Goal: Task Accomplishment & Management: Use online tool/utility

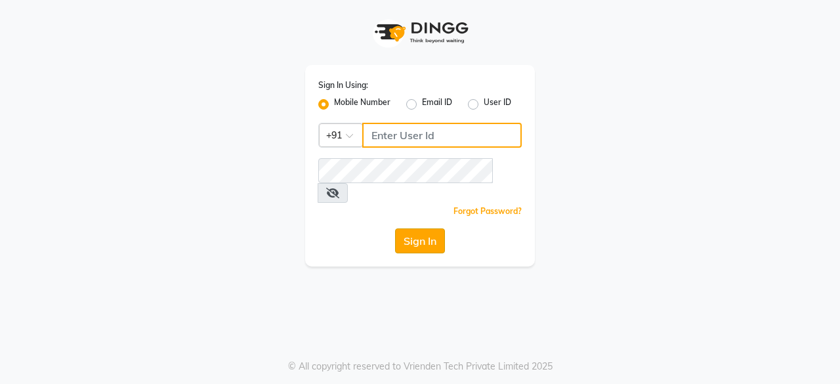
type input "9910088406"
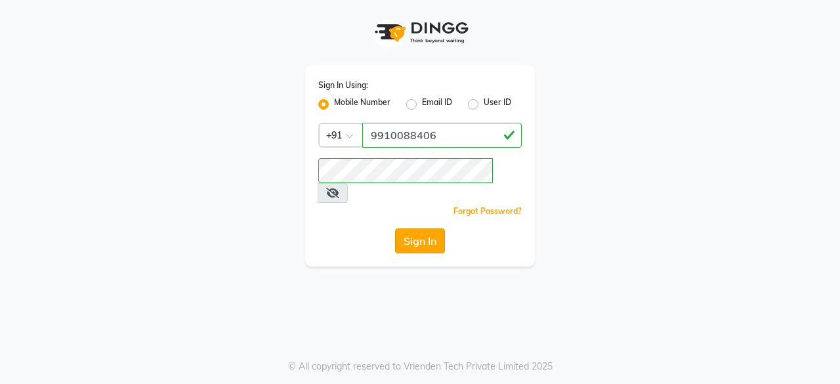
click at [419, 228] on button "Sign In" at bounding box center [420, 240] width 50 height 25
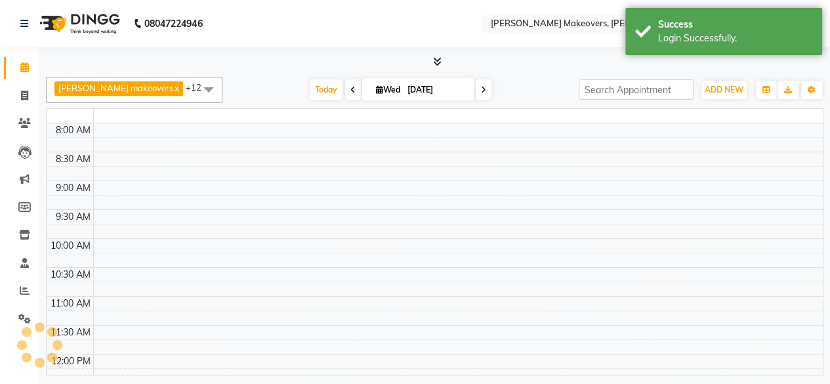
select select "en"
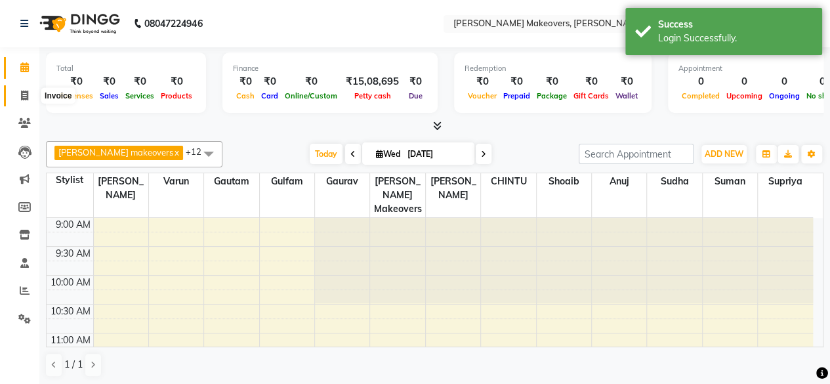
click at [22, 96] on icon at bounding box center [24, 96] width 7 height 10
select select "service"
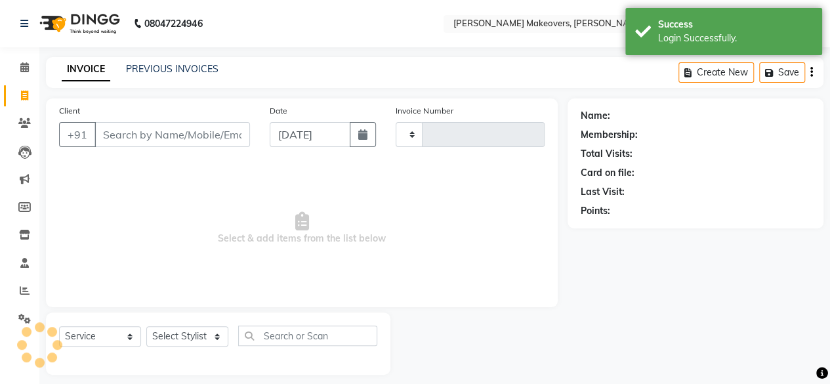
type input "0278"
select select "3533"
click at [119, 137] on input "Client" at bounding box center [172, 134] width 156 height 25
select select "P"
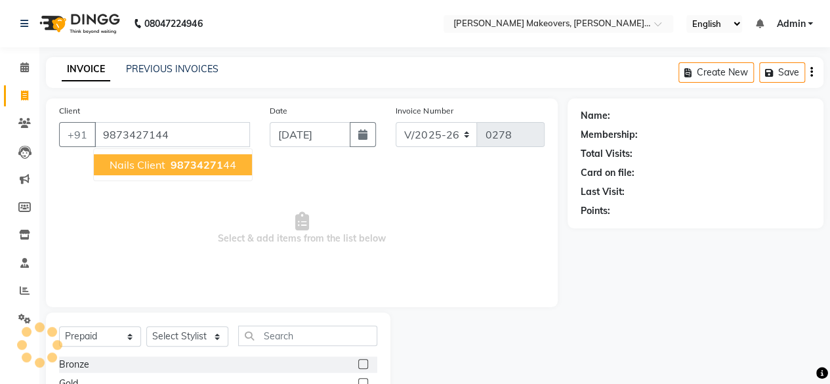
type input "9873427144"
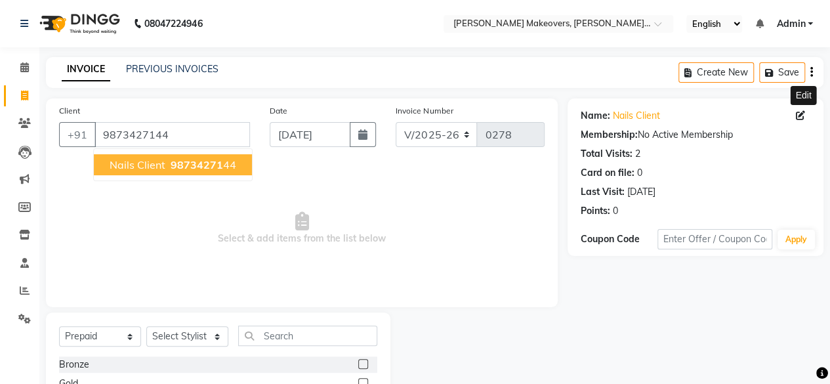
click at [799, 118] on icon at bounding box center [800, 115] width 9 height 9
select select "[DEMOGRAPHIC_DATA]"
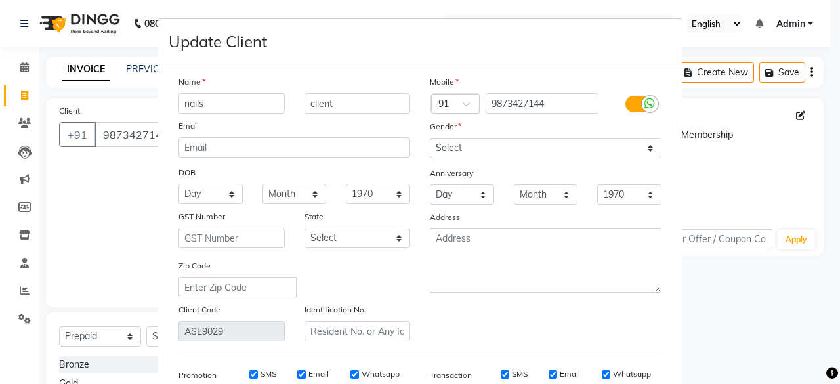
click at [241, 99] on input "nails" at bounding box center [231, 103] width 106 height 20
type input "n"
type input "Anjali"
click at [338, 103] on input "client" at bounding box center [357, 103] width 106 height 20
type input "c"
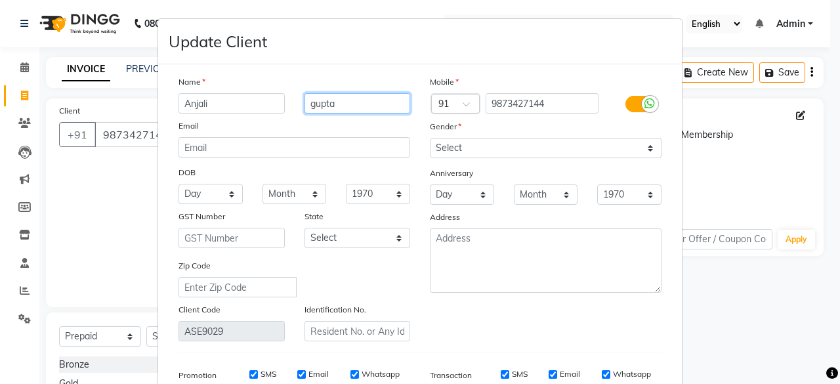
type input "gupta"
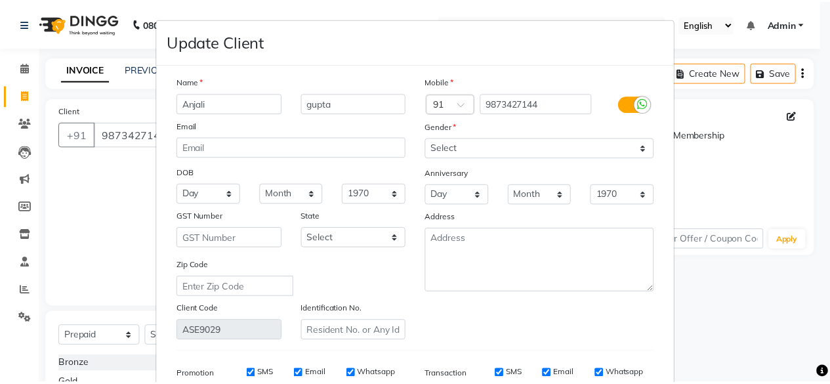
scroll to position [196, 0]
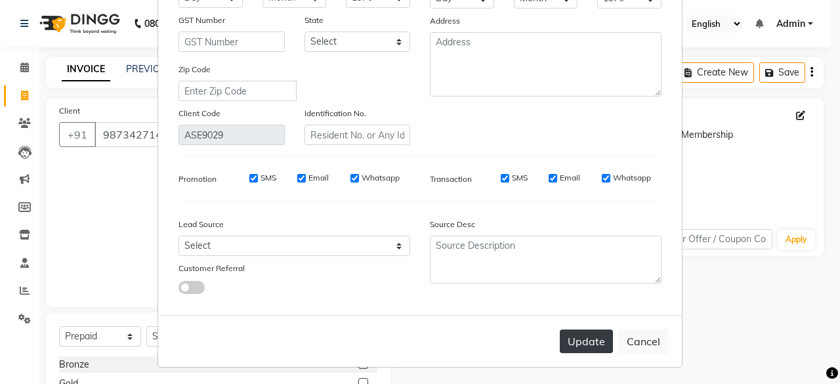
click at [581, 337] on button "Update" at bounding box center [586, 341] width 53 height 24
select select
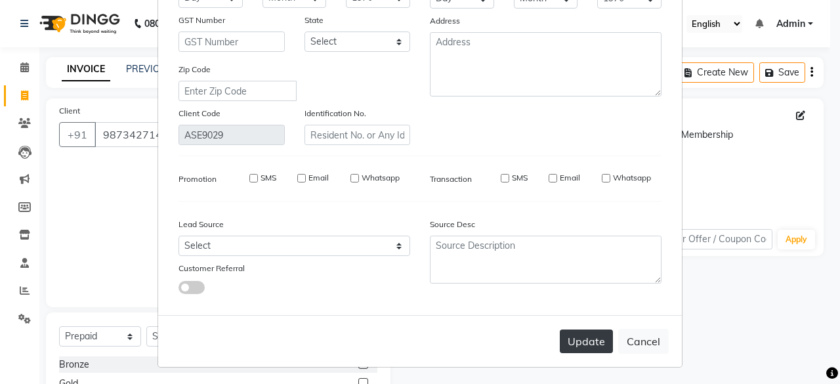
select select
checkbox input "false"
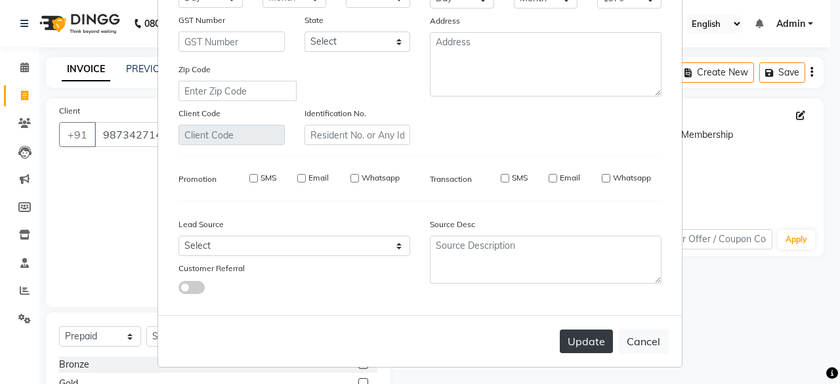
checkbox input "false"
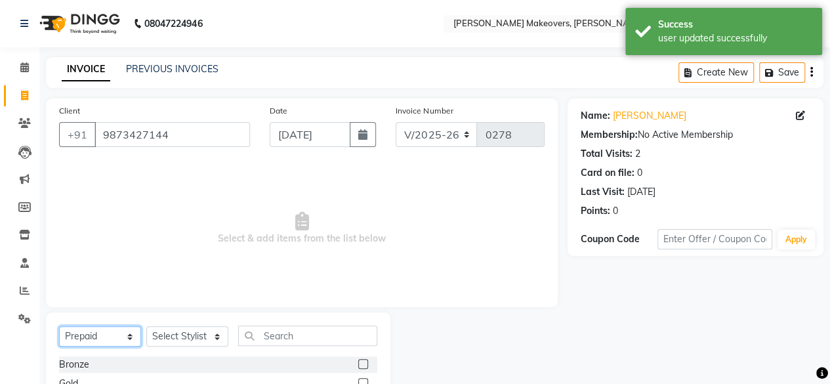
click at [119, 338] on select "Select Service Product Membership Package Voucher Prepaid Gift Card" at bounding box center [100, 336] width 82 height 20
click at [192, 339] on select "Select Stylist [PERSON_NAME] makeovers Anuj CHINTU gaurav [PERSON_NAME] [PERSON…" at bounding box center [187, 336] width 82 height 20
select select "16851"
click at [146, 326] on select "Select Stylist [PERSON_NAME] makeovers Anuj CHINTU gaurav [PERSON_NAME] [PERSON…" at bounding box center [187, 336] width 82 height 20
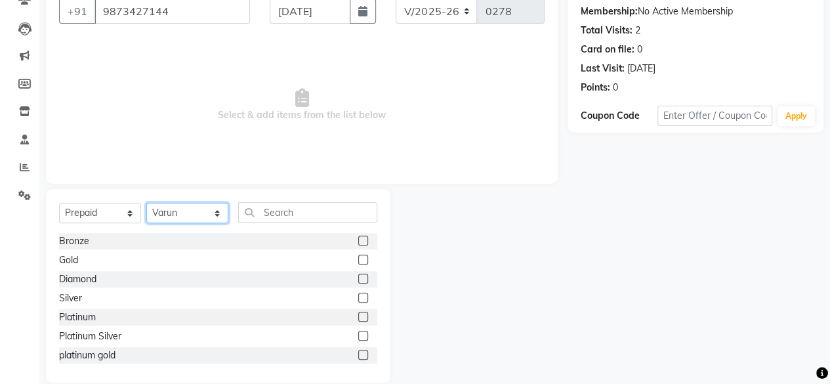
scroll to position [141, 0]
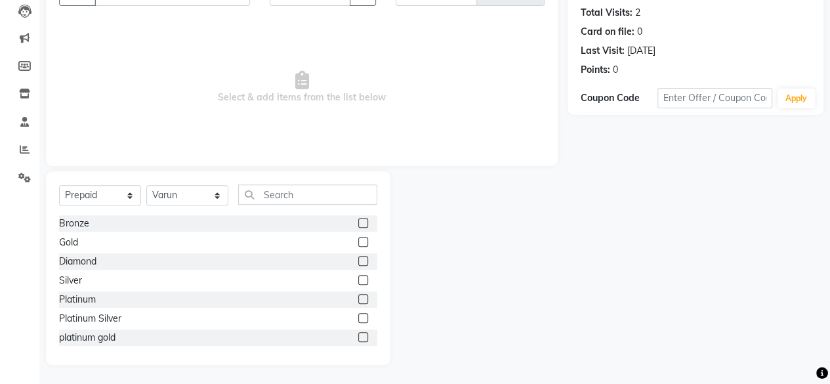
click at [358, 260] on label at bounding box center [363, 261] width 10 height 10
click at [358, 260] on input "checkbox" at bounding box center [362, 261] width 9 height 9
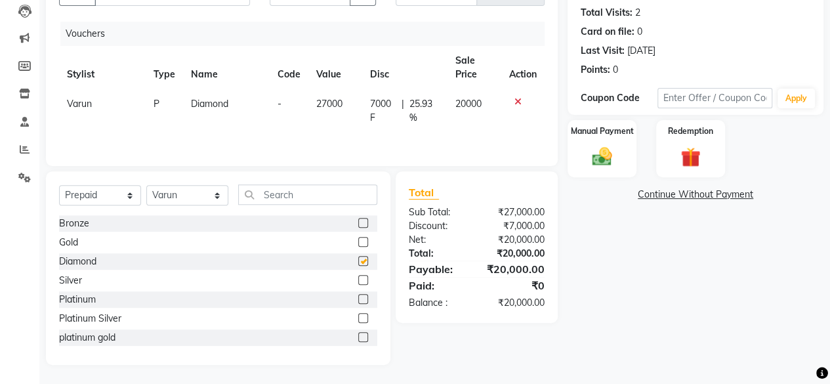
checkbox input "false"
click at [358, 239] on label at bounding box center [363, 242] width 10 height 10
click at [358, 239] on input "checkbox" at bounding box center [362, 242] width 9 height 9
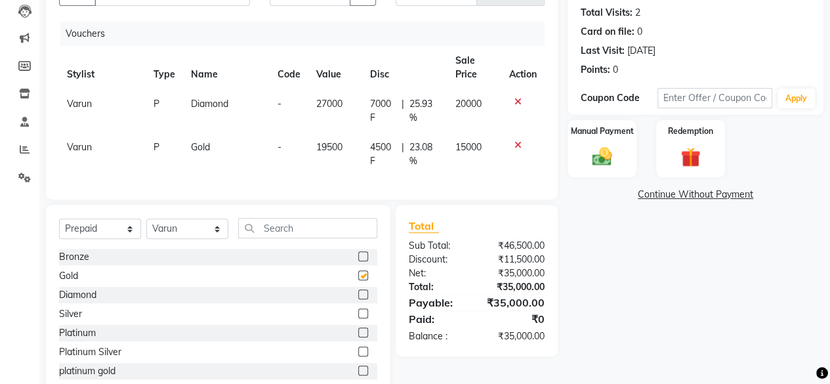
checkbox input "false"
click at [516, 100] on icon at bounding box center [517, 101] width 7 height 9
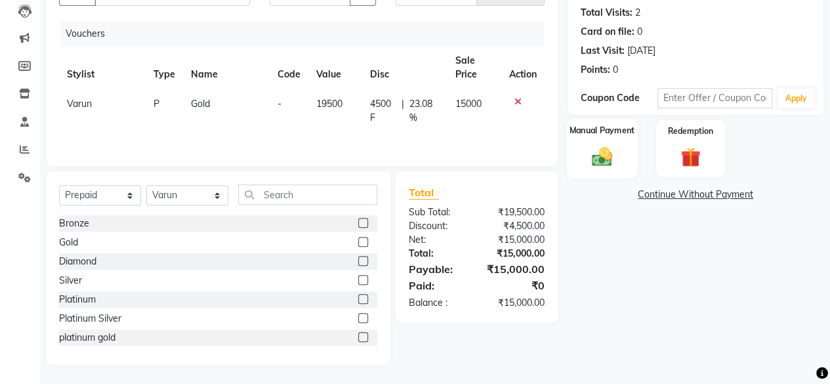
click at [600, 137] on div "Manual Payment" at bounding box center [602, 149] width 72 height 60
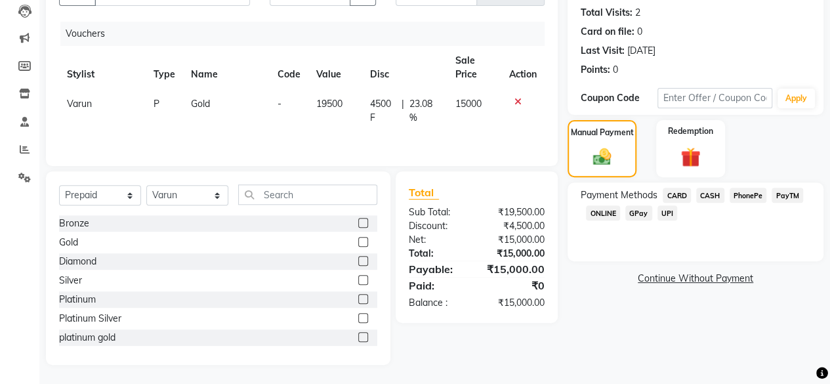
click at [703, 194] on span "CASH" at bounding box center [710, 195] width 28 height 15
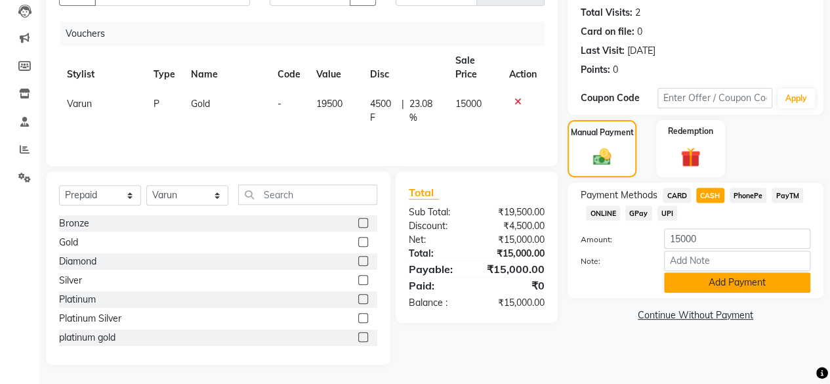
click at [762, 275] on button "Add Payment" at bounding box center [737, 282] width 146 height 20
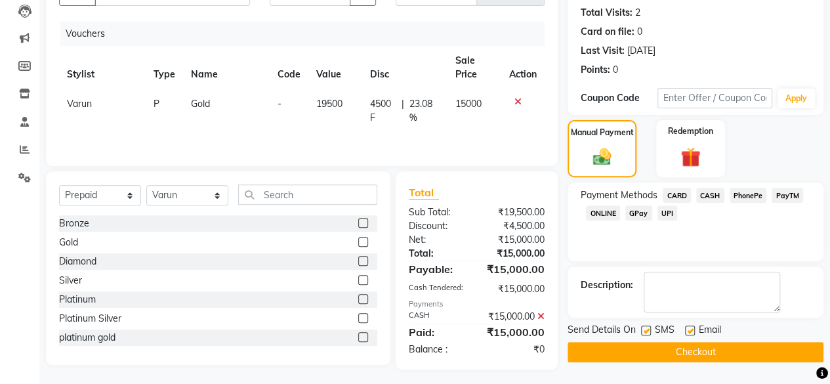
click at [705, 351] on button "Checkout" at bounding box center [696, 352] width 256 height 20
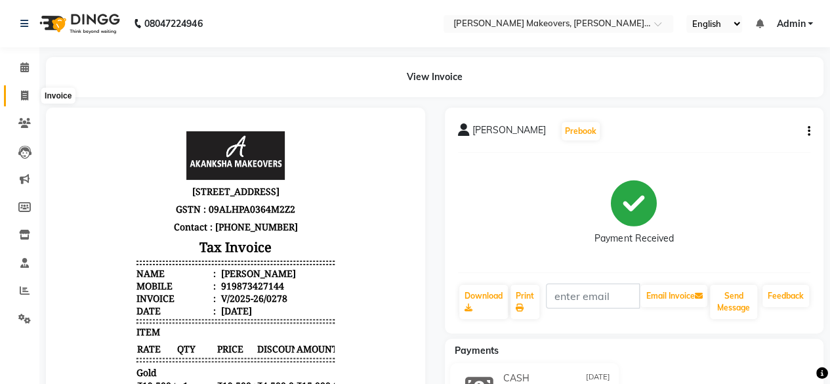
click at [25, 99] on icon at bounding box center [24, 96] width 7 height 10
select select "service"
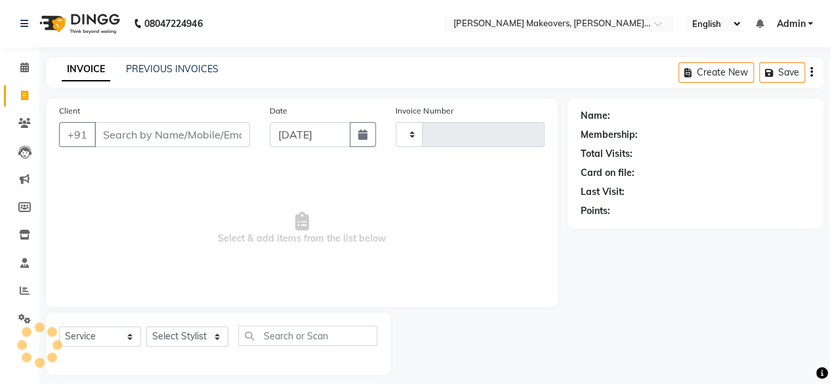
scroll to position [10, 0]
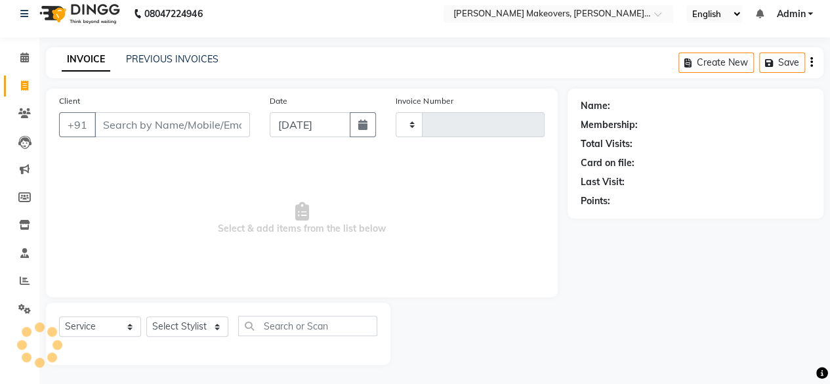
type input "0279"
select select "3533"
select select "P"
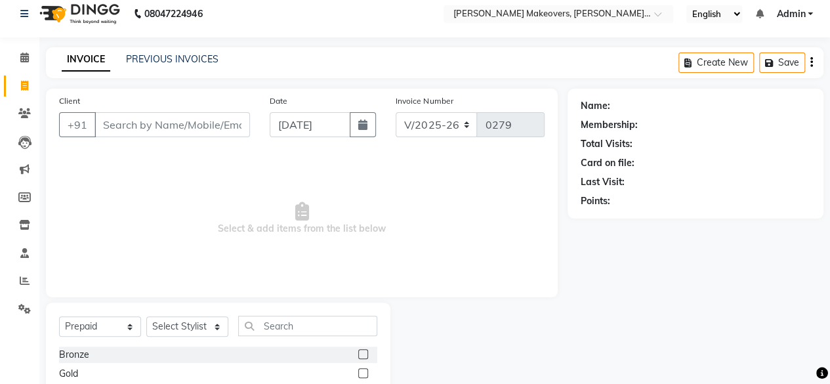
click at [115, 118] on input "Client" at bounding box center [172, 124] width 156 height 25
type input "9"
click at [160, 57] on link "PREVIOUS INVOICES" at bounding box center [172, 59] width 93 height 12
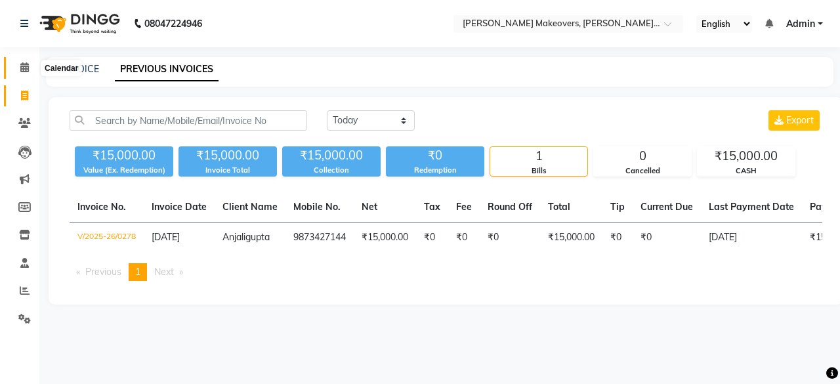
click at [24, 70] on icon at bounding box center [24, 67] width 9 height 10
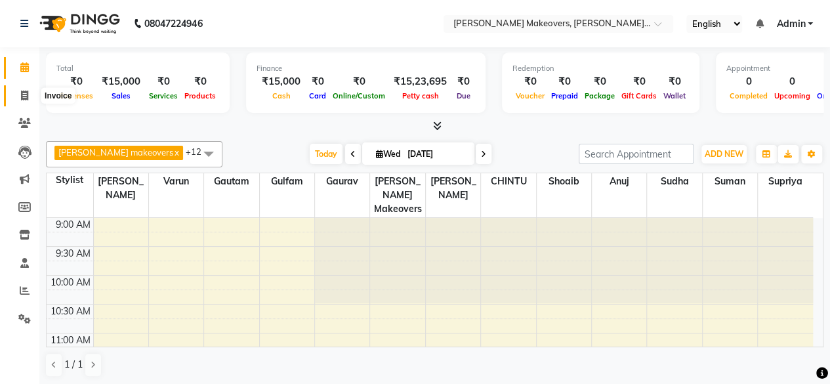
click at [29, 95] on span at bounding box center [24, 96] width 23 height 15
select select "service"
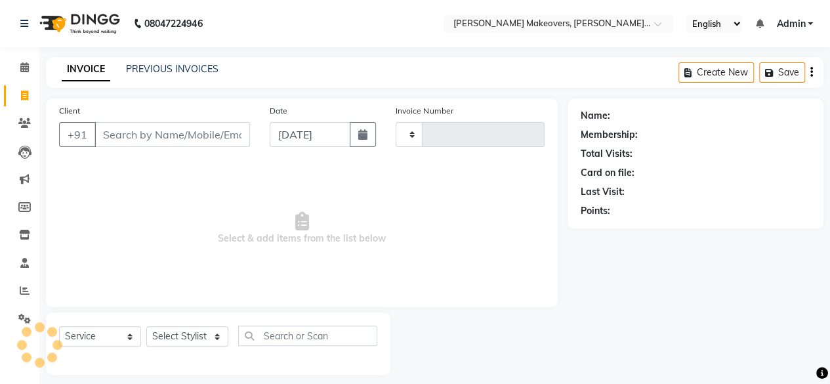
type input "0279"
select select "3533"
select select "P"
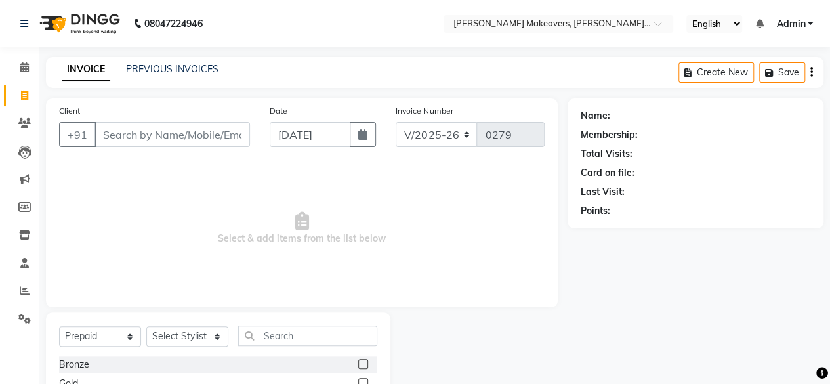
click at [121, 138] on input "Client" at bounding box center [172, 134] width 156 height 25
click at [105, 138] on input "7873427144" at bounding box center [138, 134] width 89 height 25
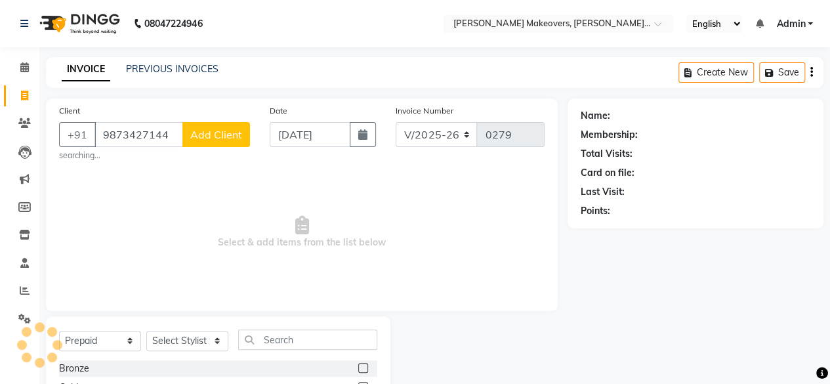
type input "9873427144"
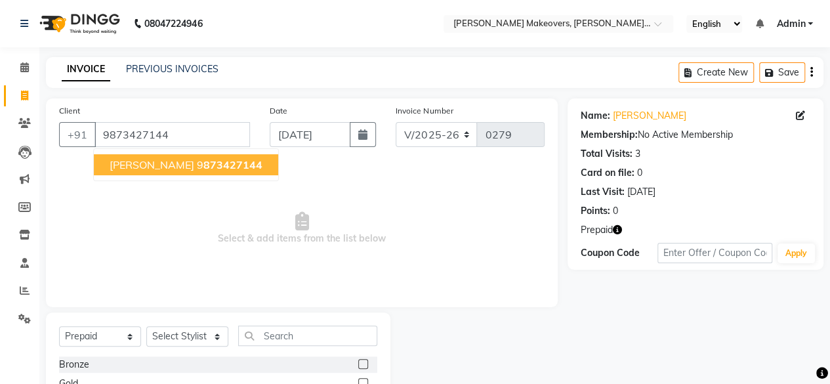
click at [129, 168] on span "[PERSON_NAME]" at bounding box center [152, 164] width 85 height 13
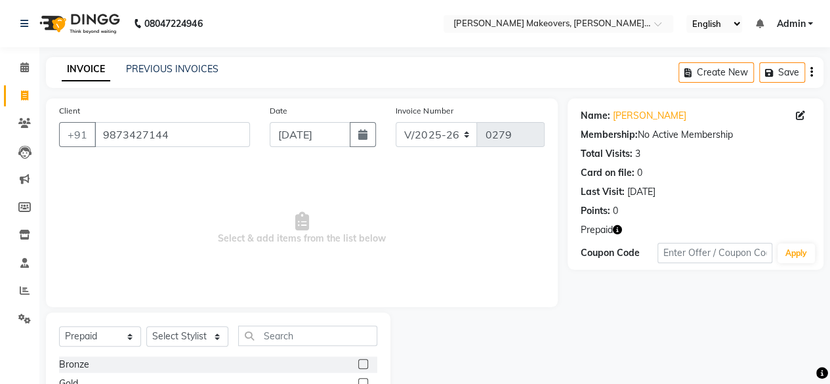
click at [618, 233] on icon "button" at bounding box center [617, 229] width 9 height 9
click at [95, 340] on select "Select Service Product Membership Package Voucher Prepaid Gift Card" at bounding box center [100, 336] width 82 height 20
select select "service"
click at [59, 326] on select "Select Service Product Membership Package Voucher Prepaid Gift Card" at bounding box center [100, 336] width 82 height 20
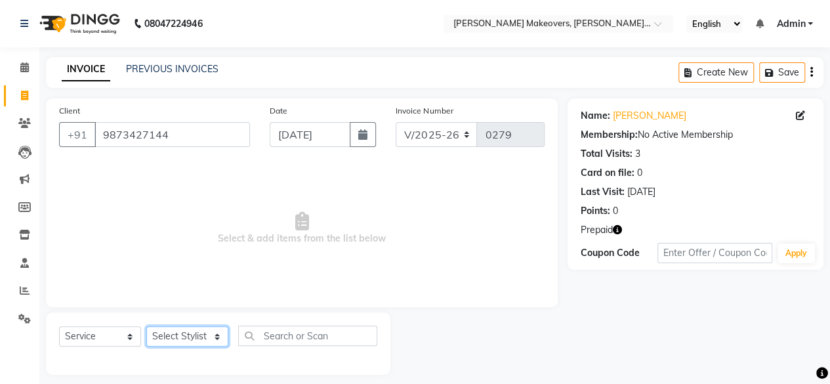
click at [182, 331] on select "Select Stylist [PERSON_NAME] makeovers Anuj CHINTU gaurav [PERSON_NAME] [PERSON…" at bounding box center [187, 336] width 82 height 20
select select "16851"
click at [146, 326] on select "Select Stylist [PERSON_NAME] makeovers Anuj CHINTU gaurav [PERSON_NAME] [PERSON…" at bounding box center [187, 336] width 82 height 20
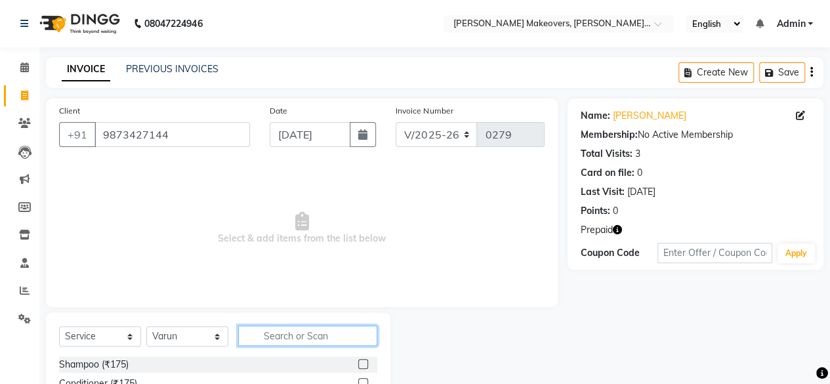
click at [286, 335] on input "text" at bounding box center [307, 335] width 139 height 20
type input "high"
click at [365, 363] on label at bounding box center [363, 364] width 10 height 10
click at [365, 363] on input "checkbox" at bounding box center [362, 364] width 9 height 9
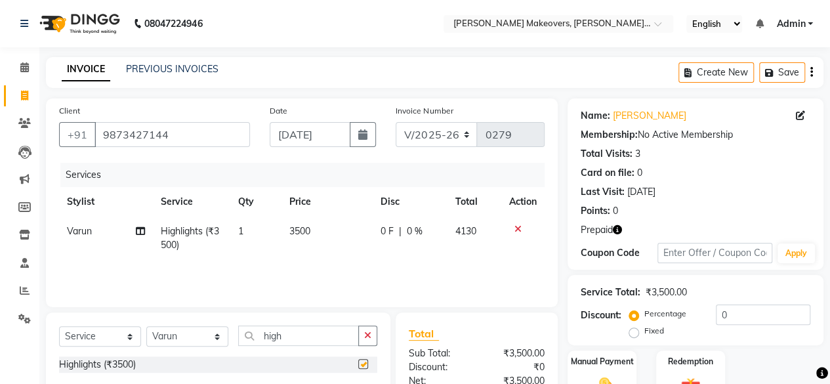
checkbox input "false"
click at [304, 236] on span "3500" at bounding box center [299, 231] width 21 height 12
select select "16851"
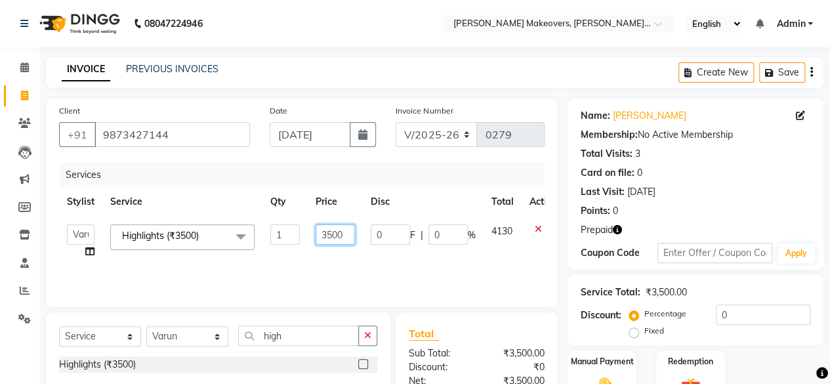
click at [349, 234] on input "3500" at bounding box center [335, 234] width 39 height 20
type input "3"
type input "7000"
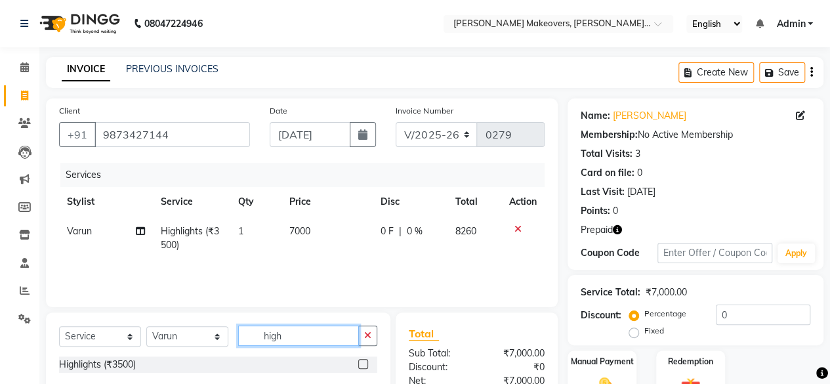
click at [303, 342] on input "high" at bounding box center [298, 335] width 121 height 20
click at [468, 234] on span "8260" at bounding box center [465, 231] width 21 height 12
select select "16851"
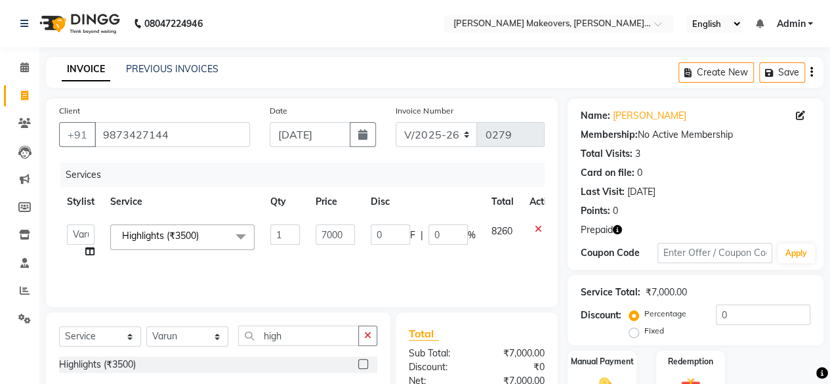
click at [514, 229] on td "8260" at bounding box center [503, 242] width 38 height 50
click at [333, 336] on input "high" at bounding box center [298, 335] width 121 height 20
click at [450, 232] on input "0" at bounding box center [447, 234] width 39 height 20
type input "15.2543"
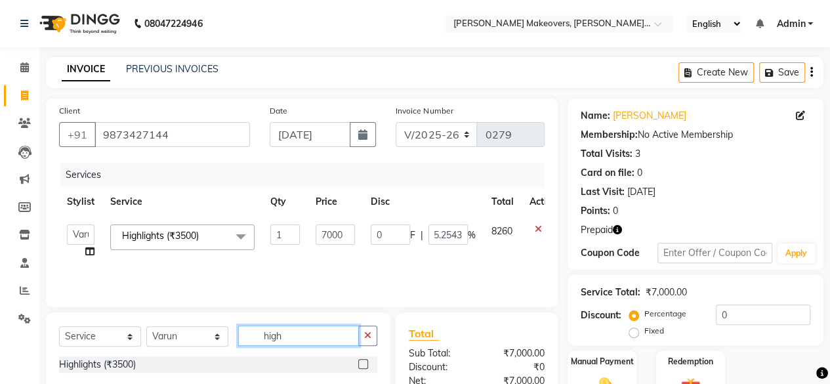
click at [331, 337] on input "high" at bounding box center [298, 335] width 121 height 20
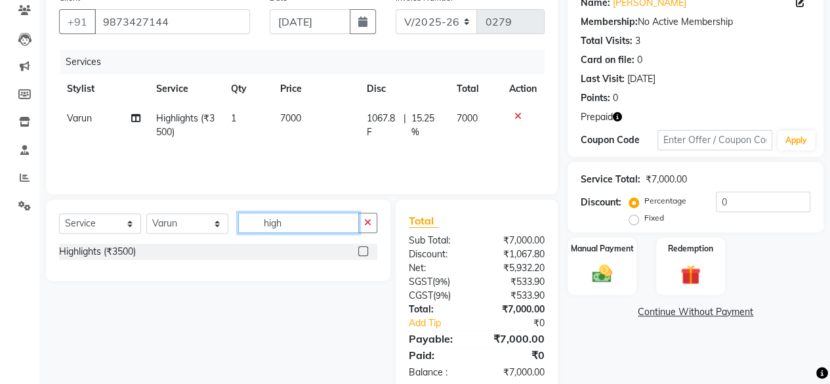
scroll to position [140, 0]
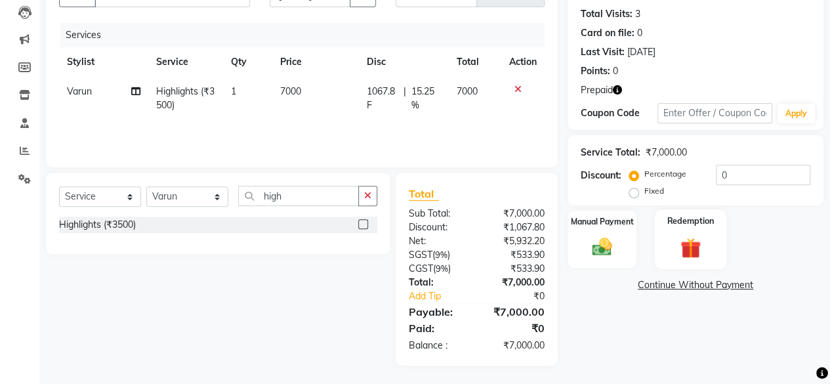
click at [696, 236] on img at bounding box center [690, 248] width 33 height 26
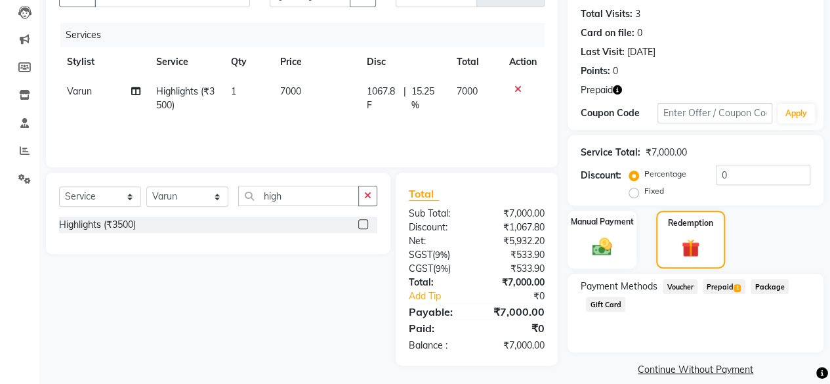
click at [734, 285] on span "Prepaid 1" at bounding box center [724, 286] width 43 height 15
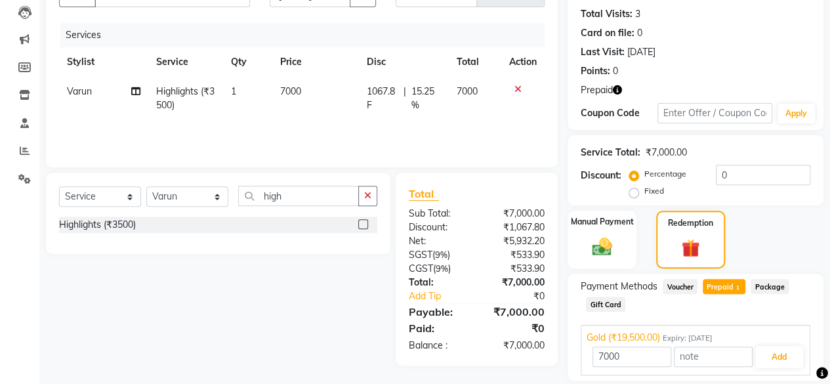
scroll to position [182, 0]
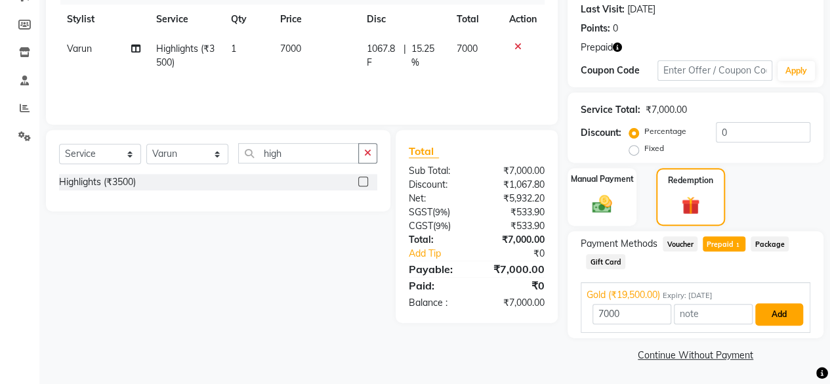
click at [787, 309] on button "Add" at bounding box center [779, 314] width 48 height 22
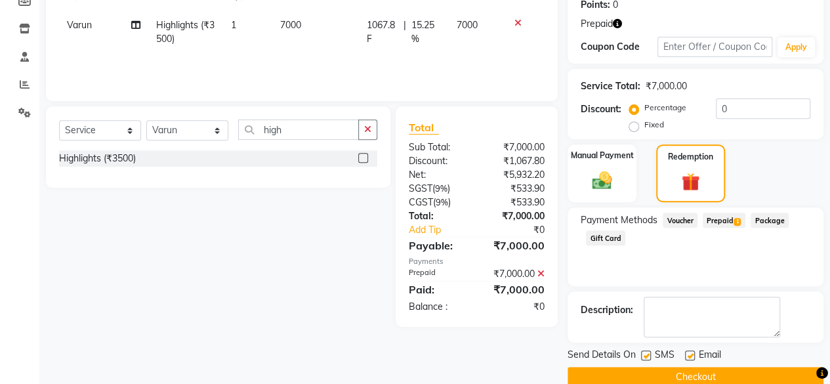
scroll to position [228, 0]
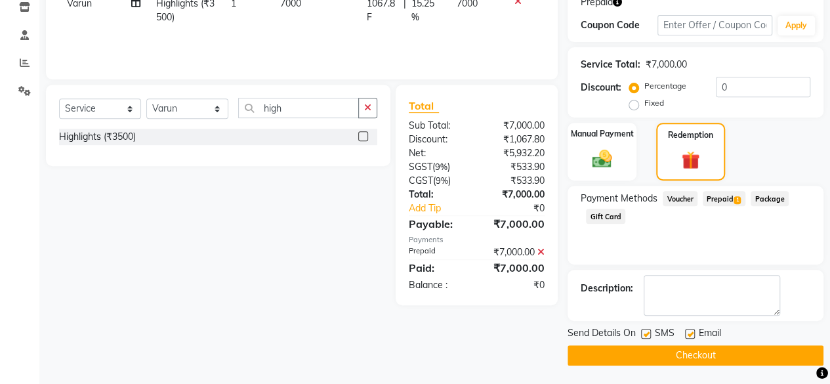
click at [705, 351] on button "Checkout" at bounding box center [696, 355] width 256 height 20
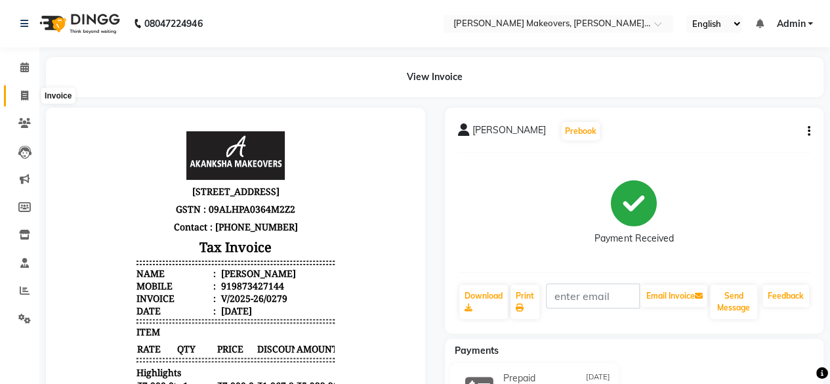
click at [26, 94] on icon at bounding box center [24, 96] width 7 height 10
select select "3533"
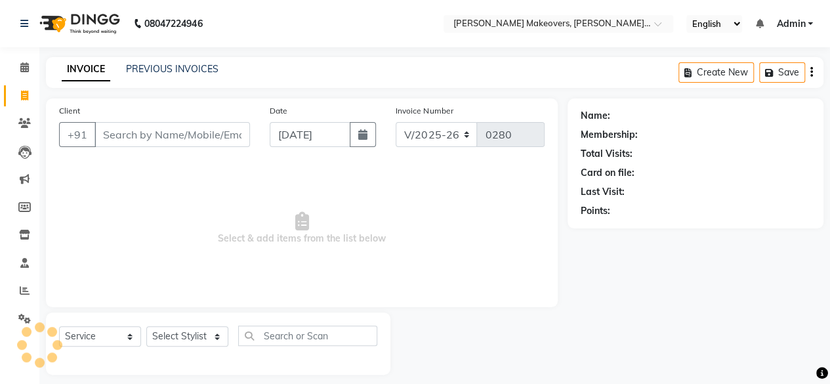
scroll to position [10, 0]
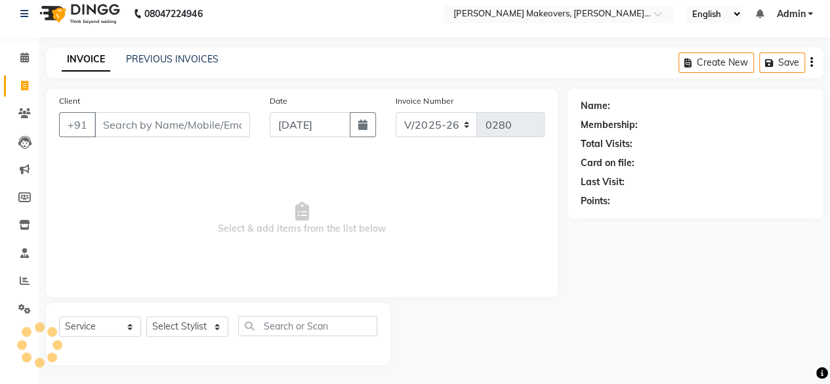
select select "P"
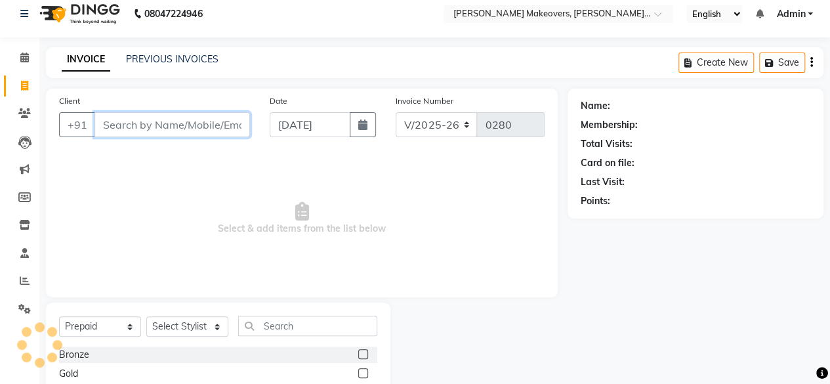
click at [151, 135] on input "Client" at bounding box center [172, 124] width 156 height 25
click at [147, 127] on input "Client" at bounding box center [172, 124] width 156 height 25
click at [151, 119] on input "Client" at bounding box center [172, 124] width 156 height 25
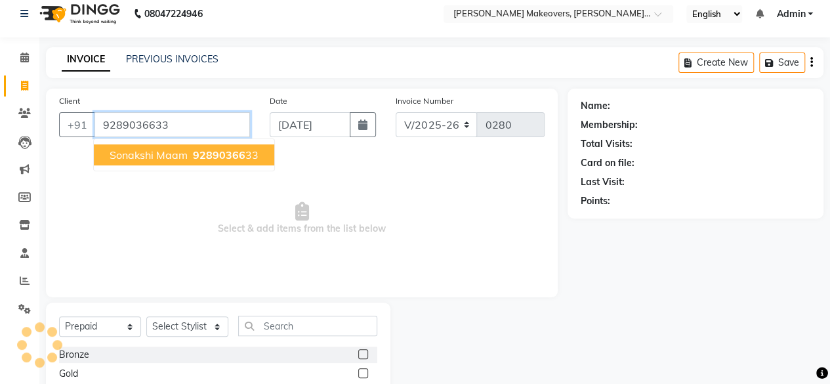
type input "9289036633"
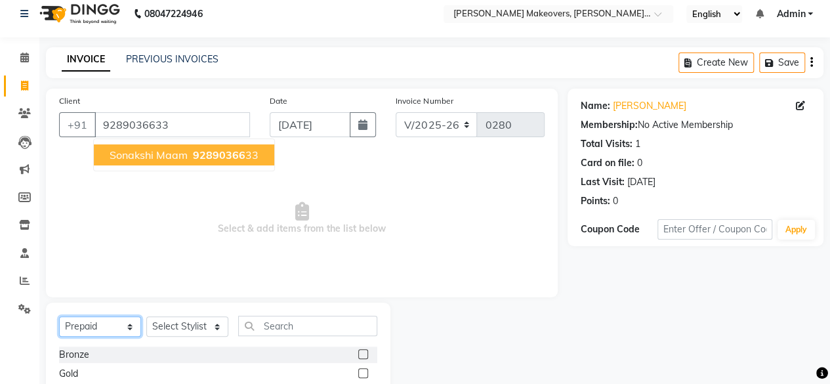
click at [110, 325] on select "Select Service Product Membership Package Voucher Prepaid Gift Card" at bounding box center [100, 326] width 82 height 20
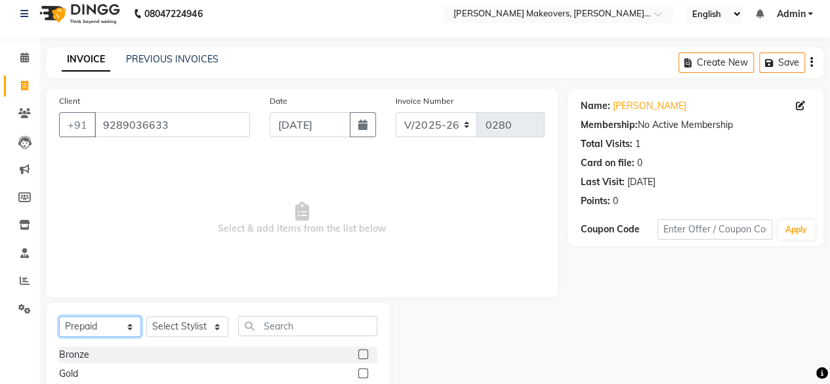
select select "service"
click at [59, 316] on select "Select Service Product Membership Package Voucher Prepaid Gift Card" at bounding box center [100, 326] width 82 height 20
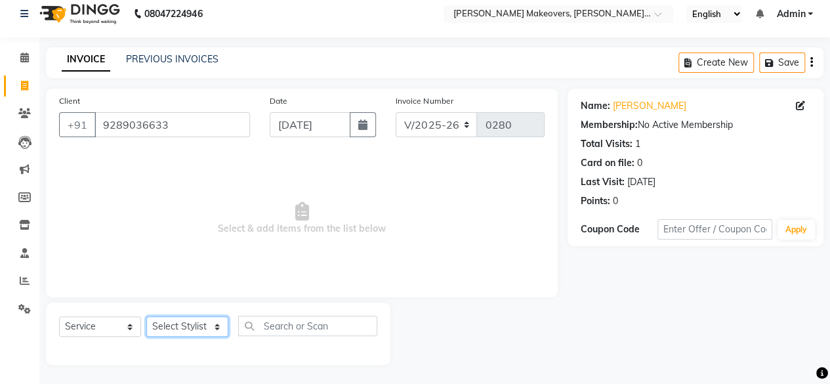
click at [194, 325] on select "Select Stylist [PERSON_NAME] makeovers Anuj CHINTU gaurav [PERSON_NAME] [PERSON…" at bounding box center [187, 326] width 82 height 20
select select "16848"
click at [146, 316] on select "Select Stylist [PERSON_NAME] makeovers Anuj CHINTU gaurav [PERSON_NAME] [PERSON…" at bounding box center [187, 326] width 82 height 20
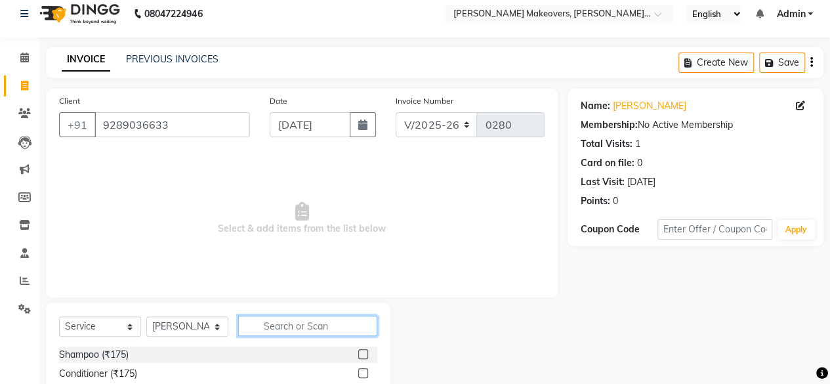
click at [289, 319] on input "text" at bounding box center [307, 326] width 139 height 20
type input "acr"
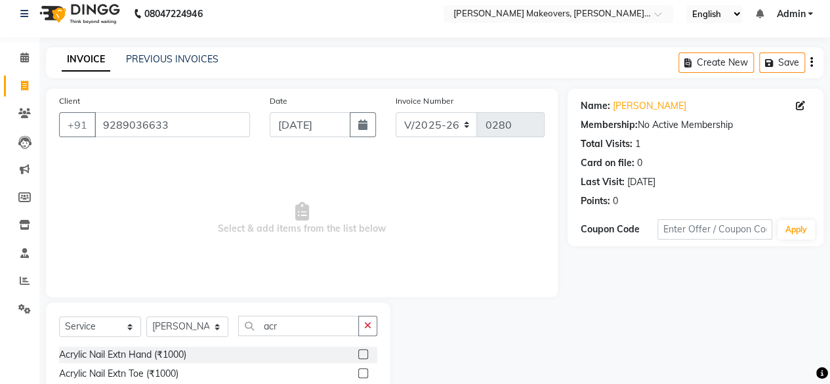
click at [360, 354] on label at bounding box center [363, 354] width 10 height 10
click at [360, 354] on input "checkbox" at bounding box center [362, 354] width 9 height 9
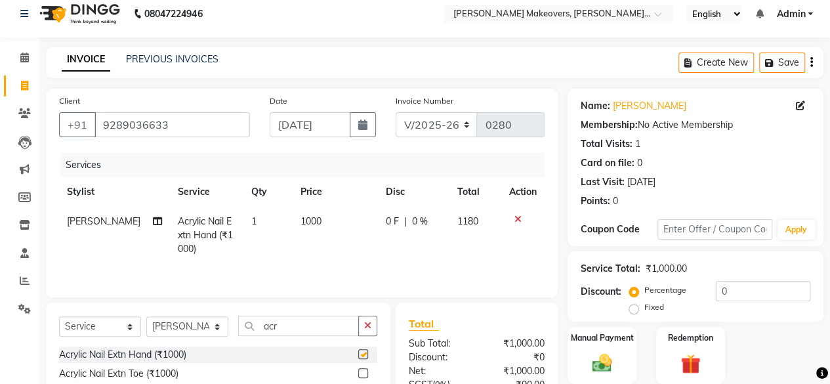
checkbox input "false"
drag, startPoint x: 308, startPoint y: 225, endPoint x: 315, endPoint y: 217, distance: 10.7
click at [315, 217] on td "1000" at bounding box center [335, 235] width 85 height 57
select select "16848"
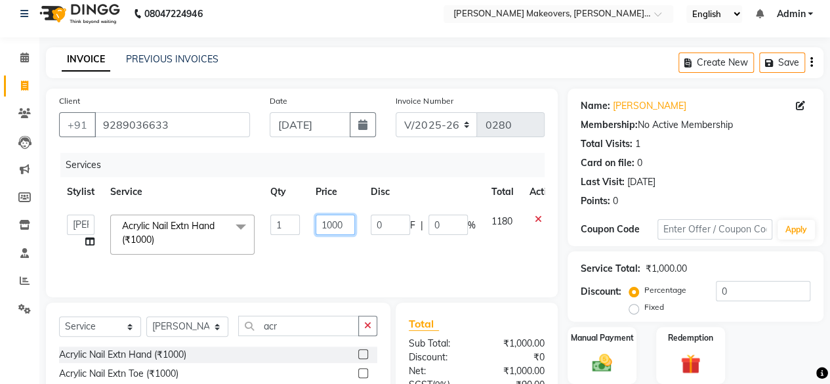
click at [316, 217] on input "1000" at bounding box center [335, 225] width 39 height 20
click at [346, 224] on input "1000" at bounding box center [335, 225] width 39 height 20
type input "1"
type input "2200"
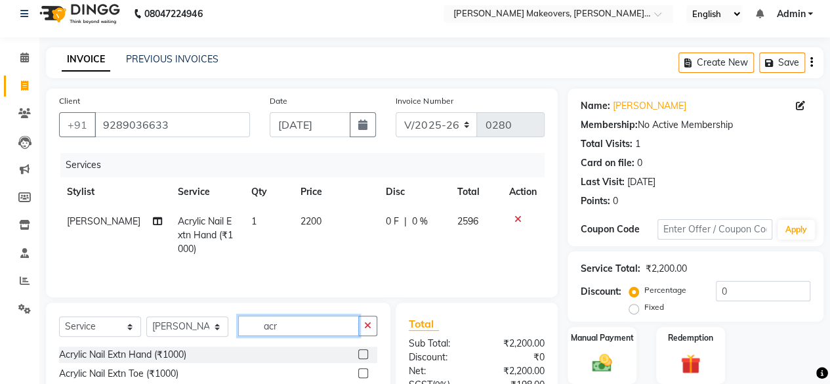
click at [322, 329] on input "acr" at bounding box center [298, 326] width 121 height 20
click at [211, 322] on select "Select Stylist [PERSON_NAME] makeovers Anuj CHINTU gaurav [PERSON_NAME] [PERSON…" at bounding box center [187, 326] width 82 height 20
select select "59182"
click at [146, 316] on select "Select Stylist [PERSON_NAME] makeovers Anuj CHINTU gaurav [PERSON_NAME] [PERSON…" at bounding box center [187, 326] width 82 height 20
click at [304, 322] on input "acr" at bounding box center [298, 326] width 121 height 20
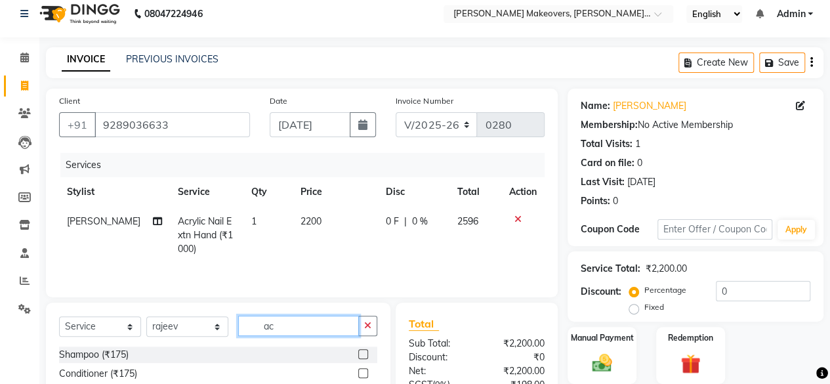
type input "a"
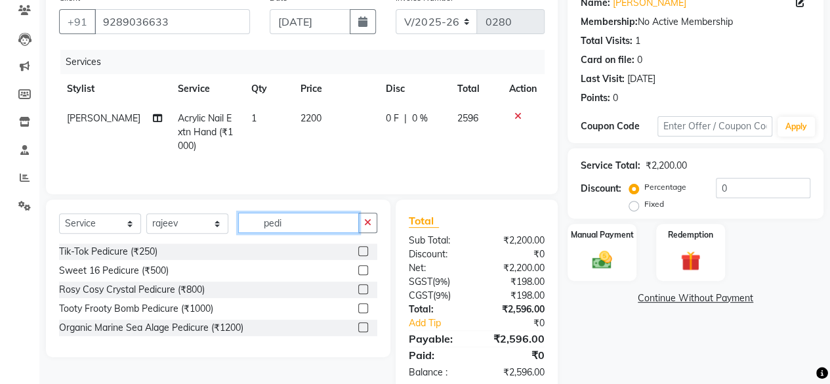
scroll to position [140, 0]
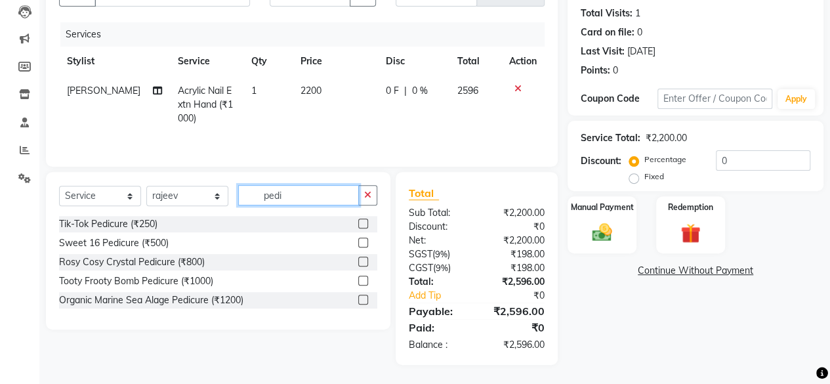
type input "pedi"
click at [364, 260] on label at bounding box center [363, 262] width 10 height 10
click at [364, 260] on input "checkbox" at bounding box center [362, 262] width 9 height 9
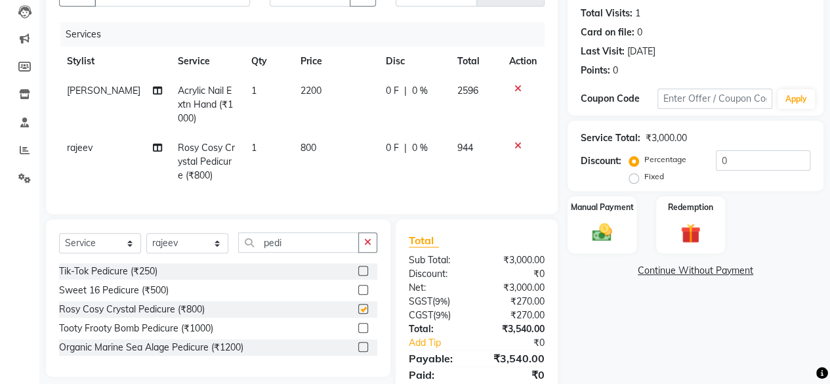
checkbox input "false"
click at [606, 217] on div "Manual Payment" at bounding box center [602, 225] width 72 height 60
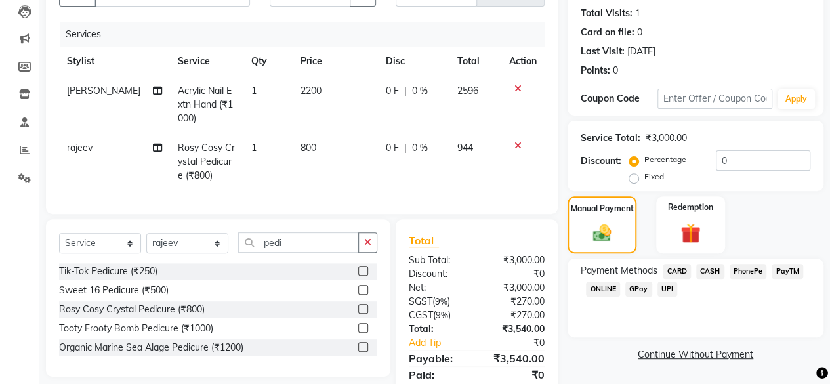
click at [675, 270] on span "CARD" at bounding box center [677, 271] width 28 height 15
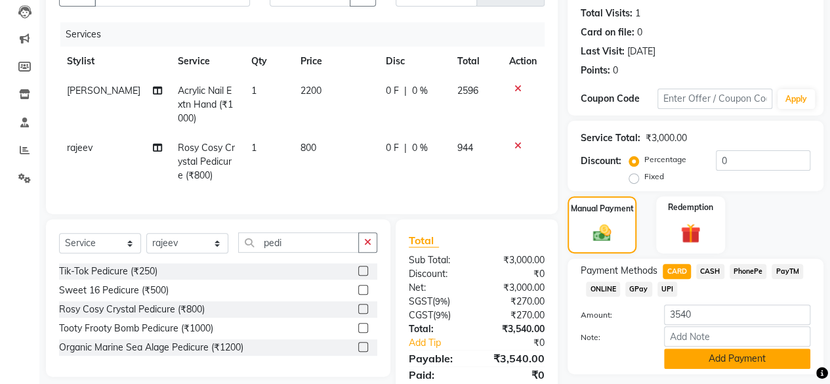
click at [749, 356] on button "Add Payment" at bounding box center [737, 358] width 146 height 20
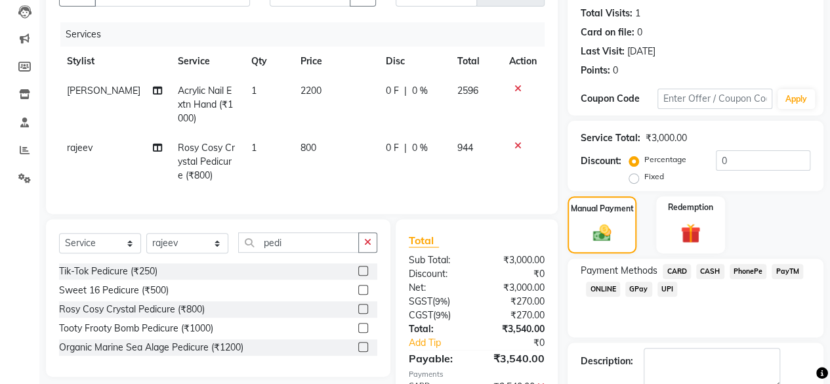
scroll to position [224, 0]
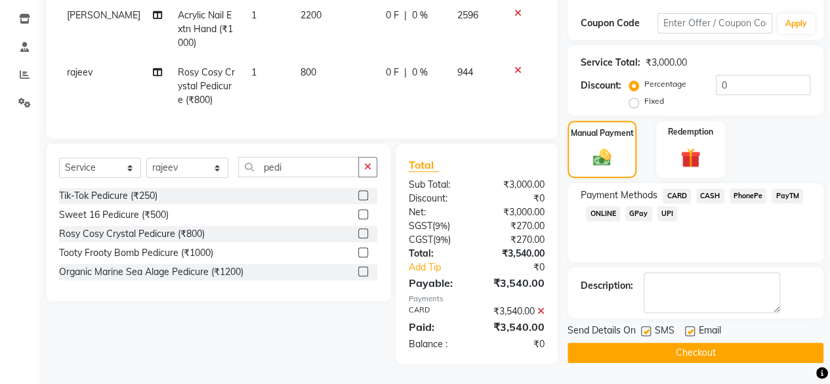
click at [717, 343] on button "Checkout" at bounding box center [696, 353] width 256 height 20
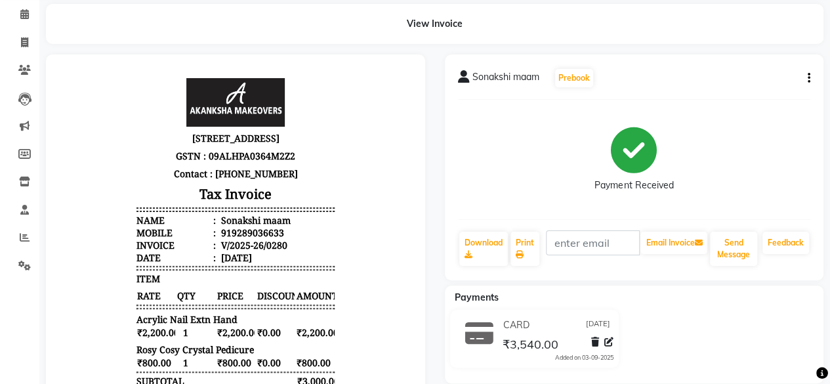
scroll to position [42, 0]
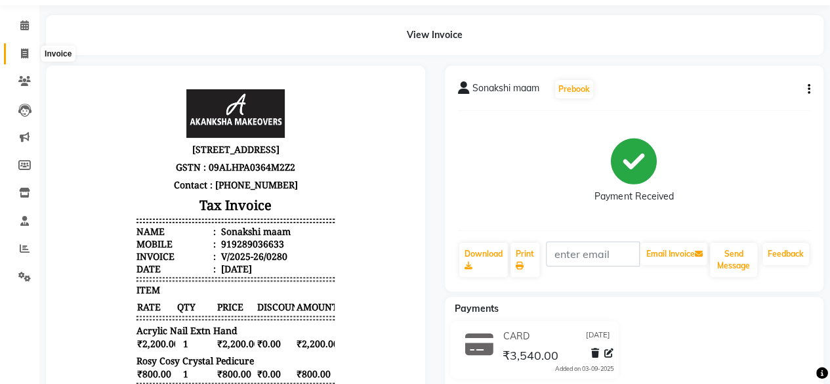
click at [25, 54] on icon at bounding box center [24, 54] width 7 height 10
select select "3533"
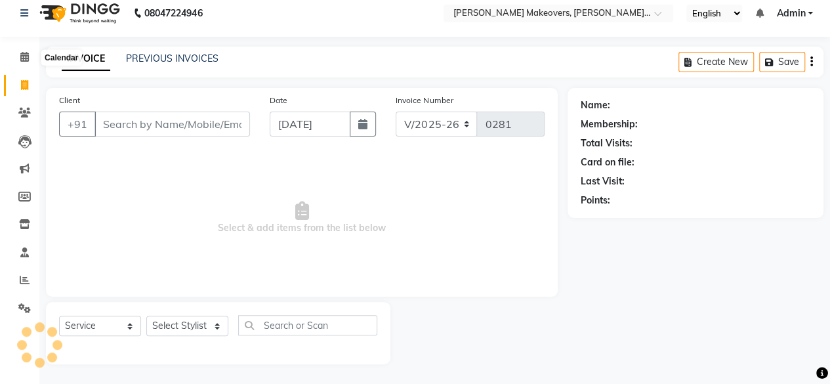
scroll to position [10, 0]
select select "P"
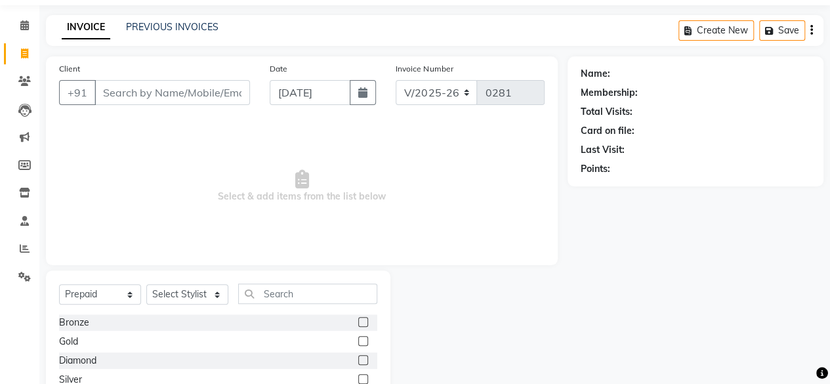
click at [142, 89] on input "Client" at bounding box center [172, 92] width 156 height 25
